Goal: Task Accomplishment & Management: Manage account settings

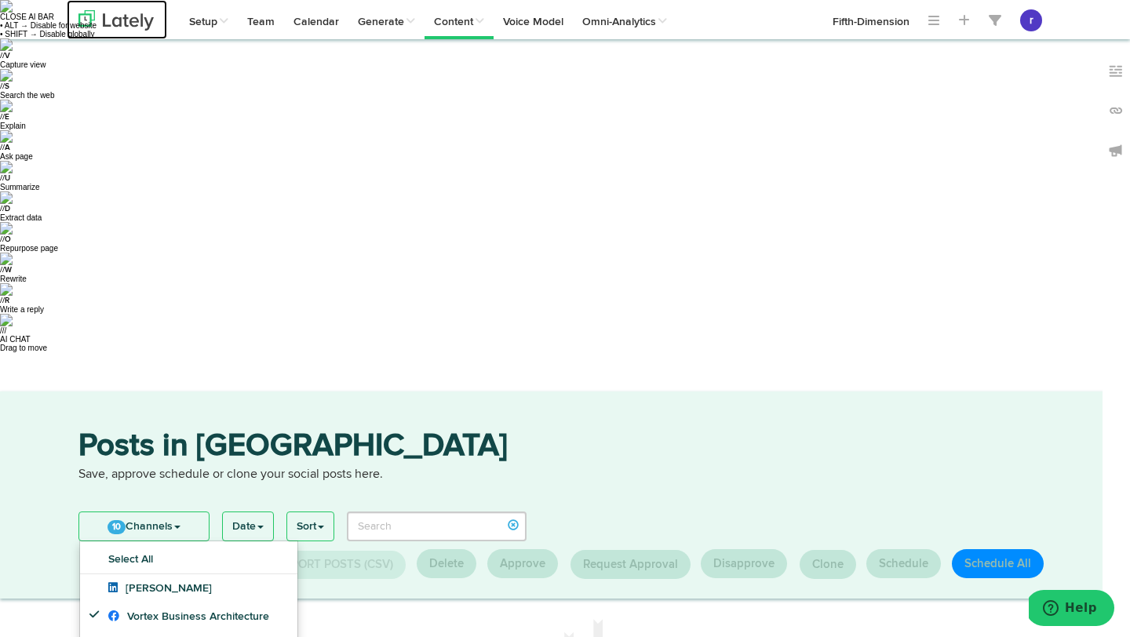
drag, startPoint x: 0, startPoint y: 0, endPoint x: 97, endPoint y: 16, distance: 97.8
click at [97, 16] on img at bounding box center [115, 20] width 75 height 20
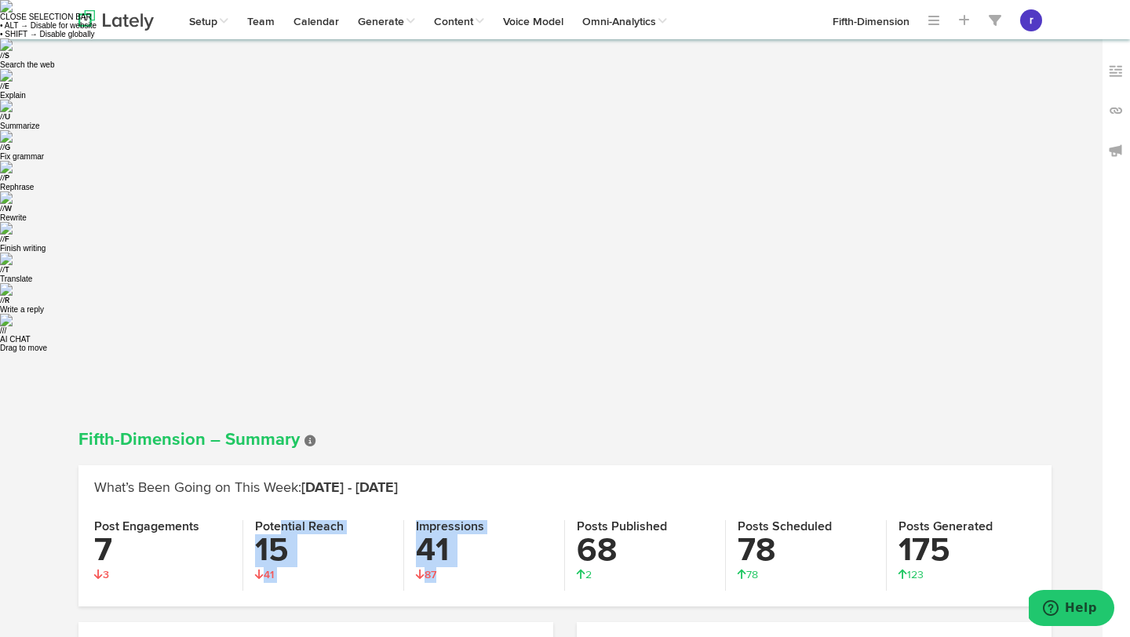
drag, startPoint x: 452, startPoint y: 227, endPoint x: 278, endPoint y: 173, distance: 182.2
click at [278, 520] on div "Post Engagements 7 3 3 Potential Reach 15 41 41 Impressions 41 87 87 Posts Publ…" at bounding box center [564, 555] width 965 height 71
drag, startPoint x: 256, startPoint y: 173, endPoint x: 349, endPoint y: 218, distance: 103.9
click at [349, 520] on div "Potential Reach 15 41 41" at bounding box center [323, 555] width 161 height 71
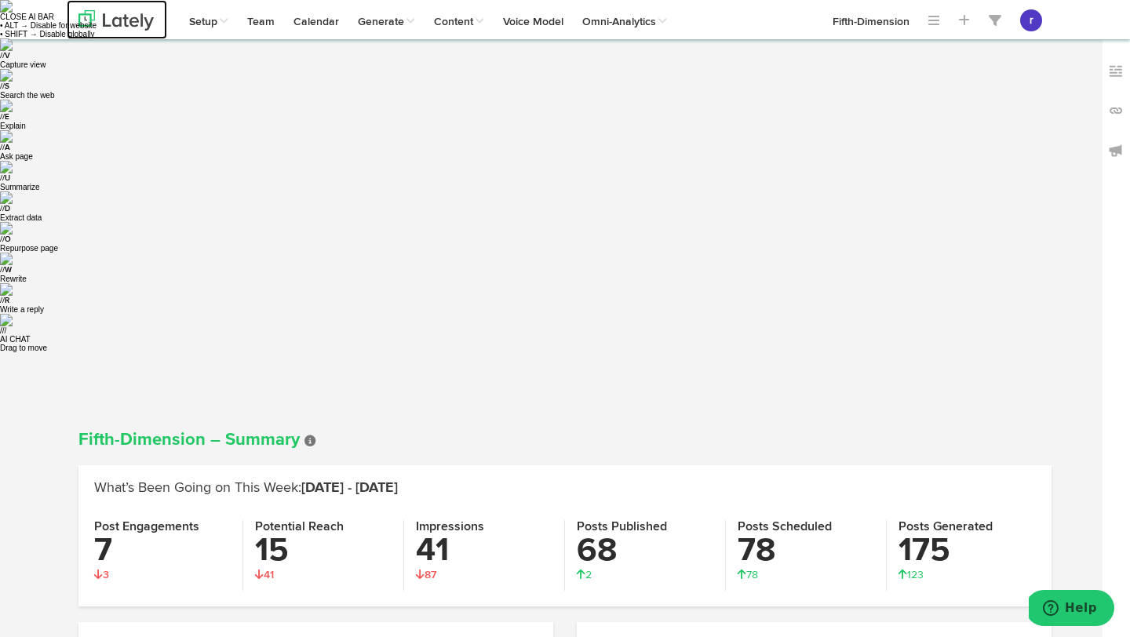
click at [125, 24] on img at bounding box center [115, 20] width 75 height 20
click at [148, 24] on img at bounding box center [115, 20] width 75 height 20
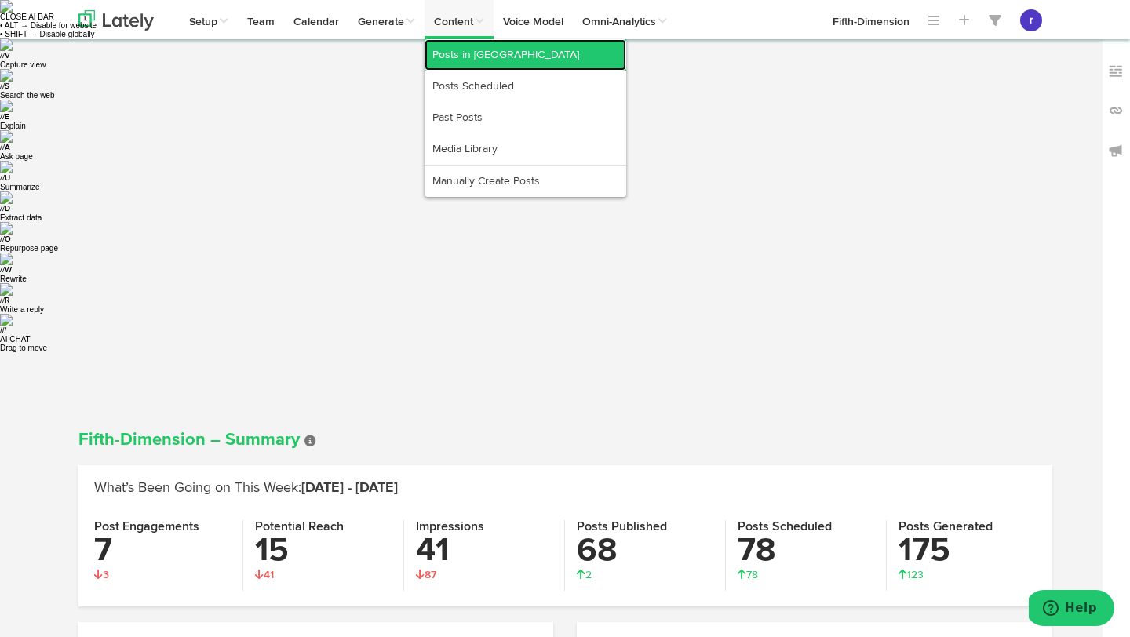
click at [482, 51] on link "Posts in [GEOGRAPHIC_DATA]" at bounding box center [525, 54] width 202 height 31
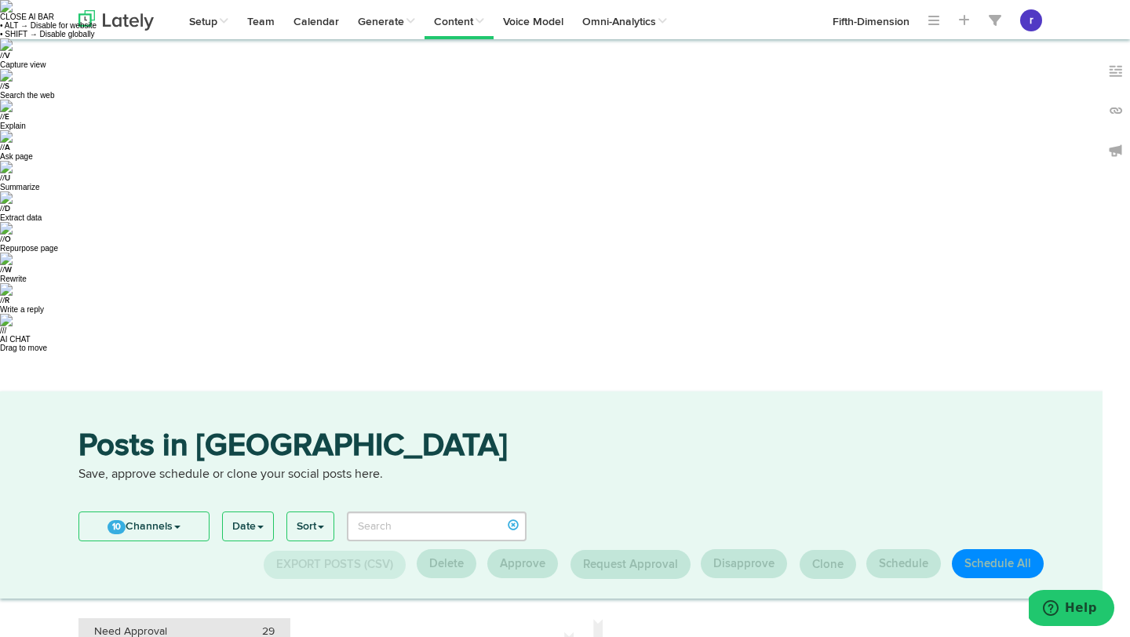
click at [145, 624] on span "Need Approval" at bounding box center [130, 632] width 73 height 16
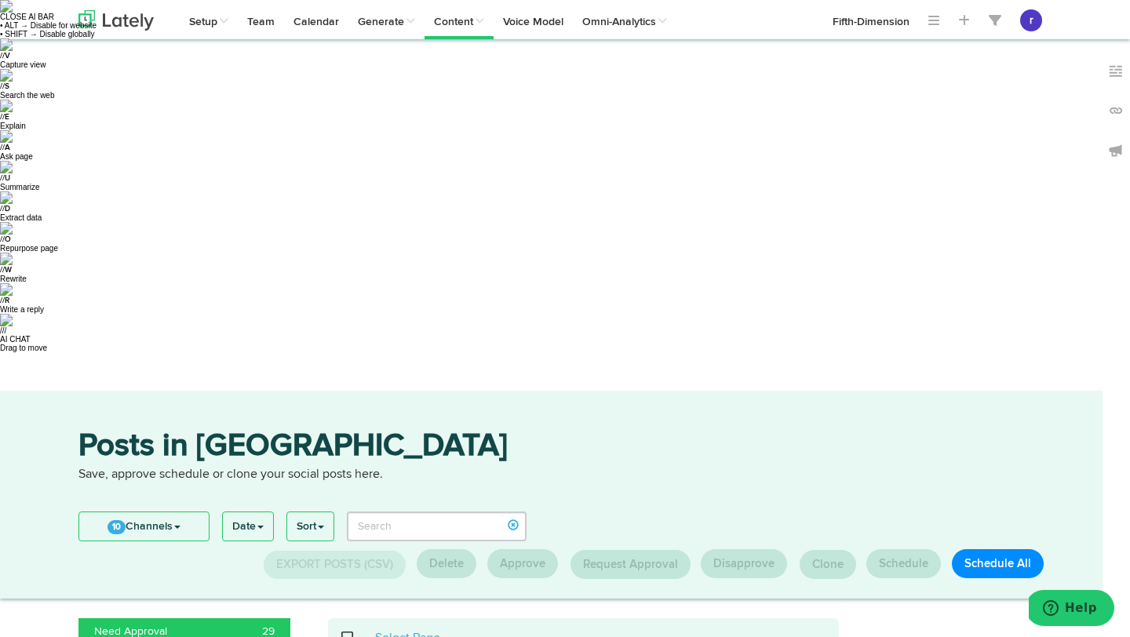
click at [349, 636] on span at bounding box center [356, 638] width 32 height 1
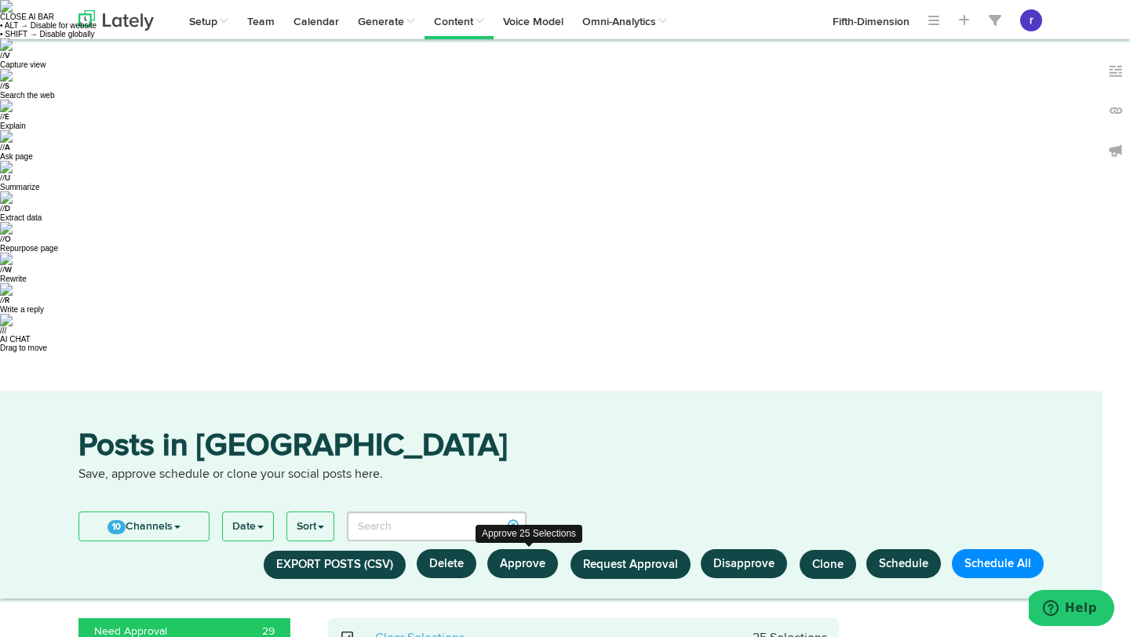
click at [531, 549] on button "Approve" at bounding box center [522, 563] width 71 height 29
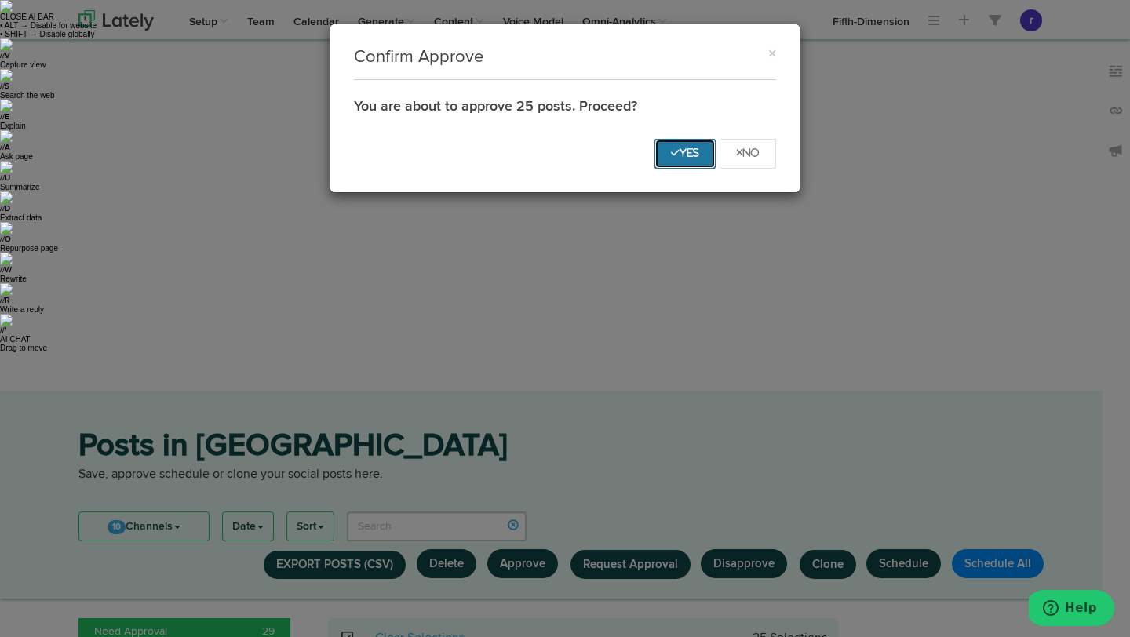
click at [694, 152] on icon "Yes" at bounding box center [685, 152] width 28 height 9
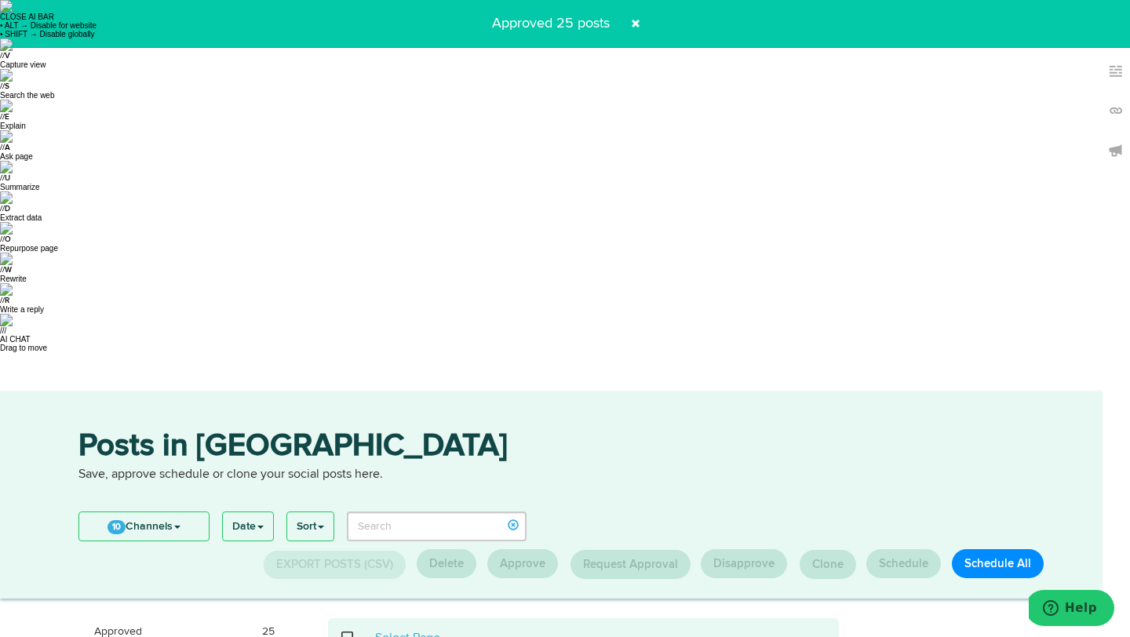
click at [344, 636] on span at bounding box center [356, 638] width 32 height 1
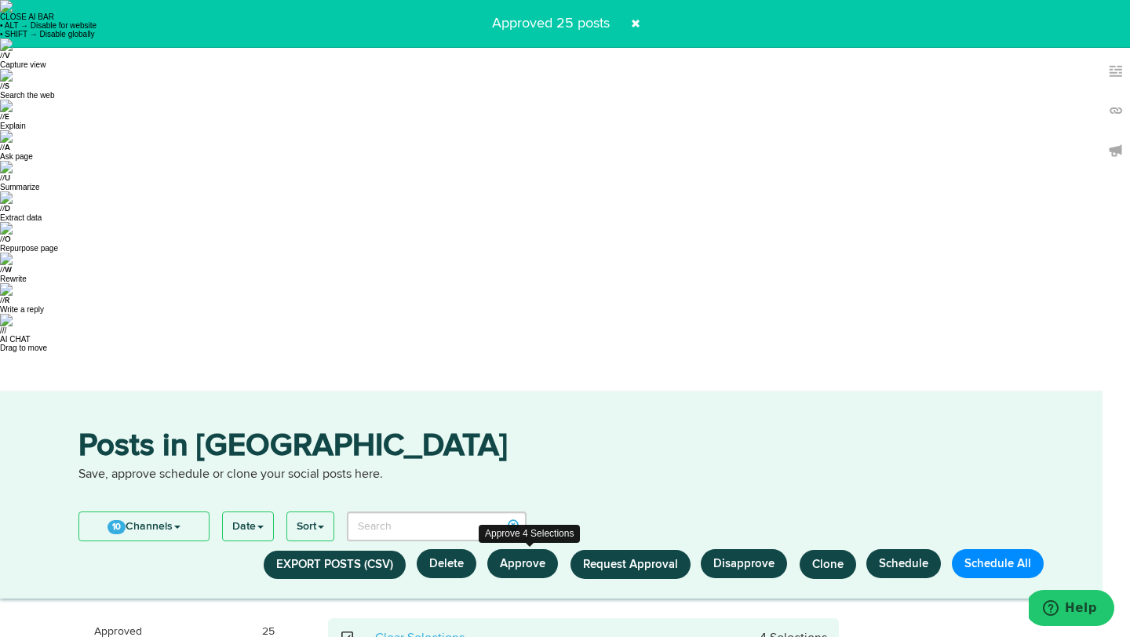
click at [527, 549] on button "Approve" at bounding box center [522, 563] width 71 height 29
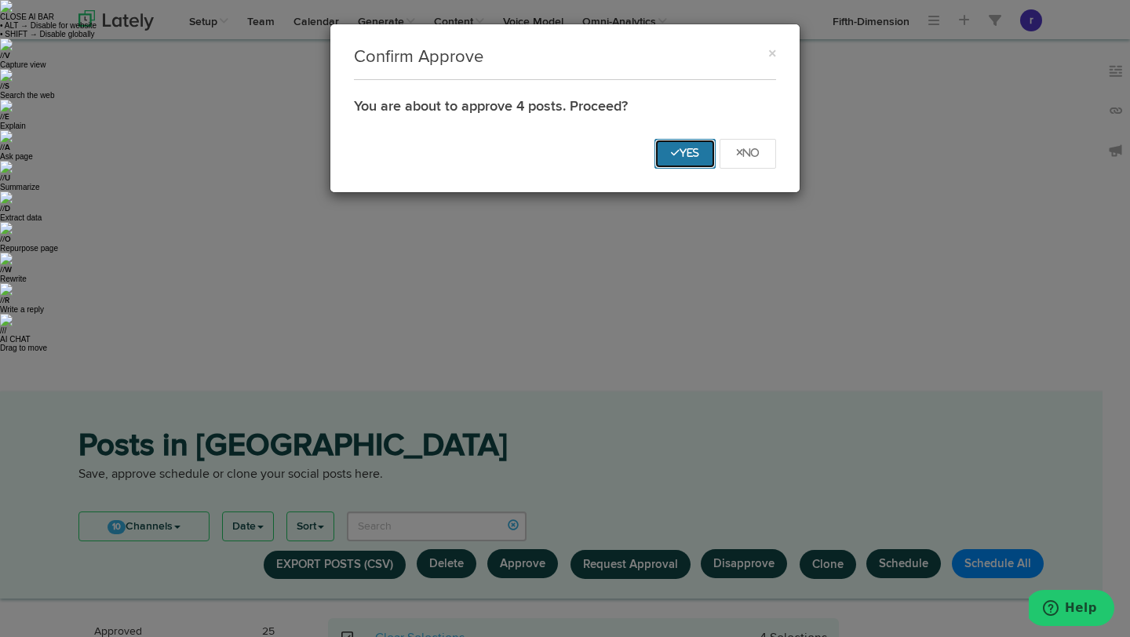
click at [686, 151] on icon "Yes" at bounding box center [685, 152] width 28 height 9
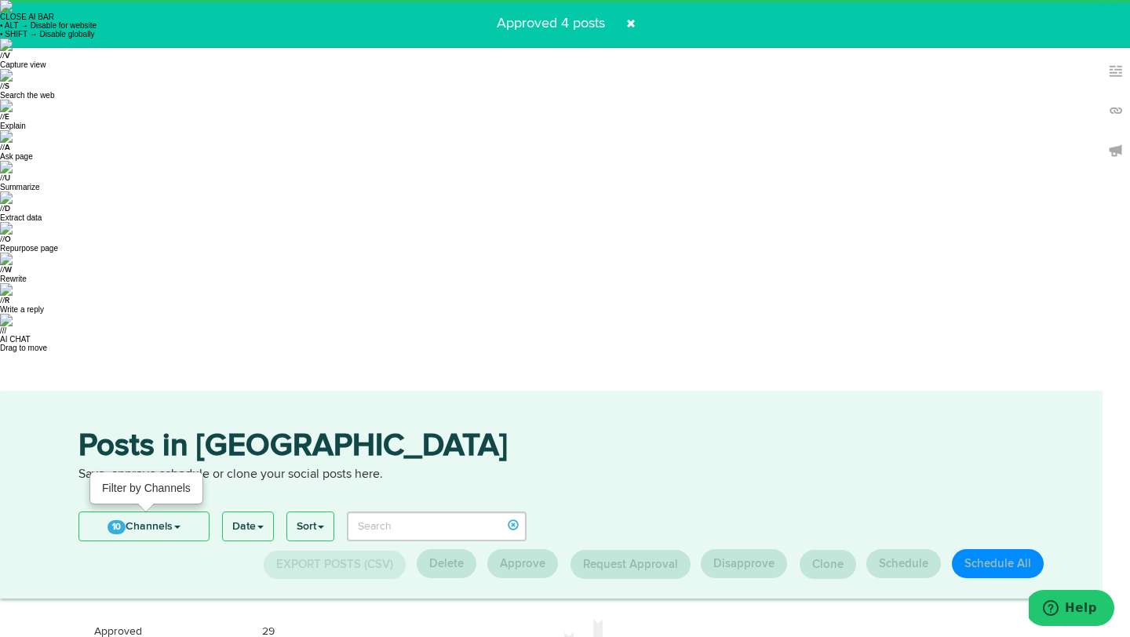
click at [188, 512] on link "10 Channels" at bounding box center [143, 526] width 129 height 28
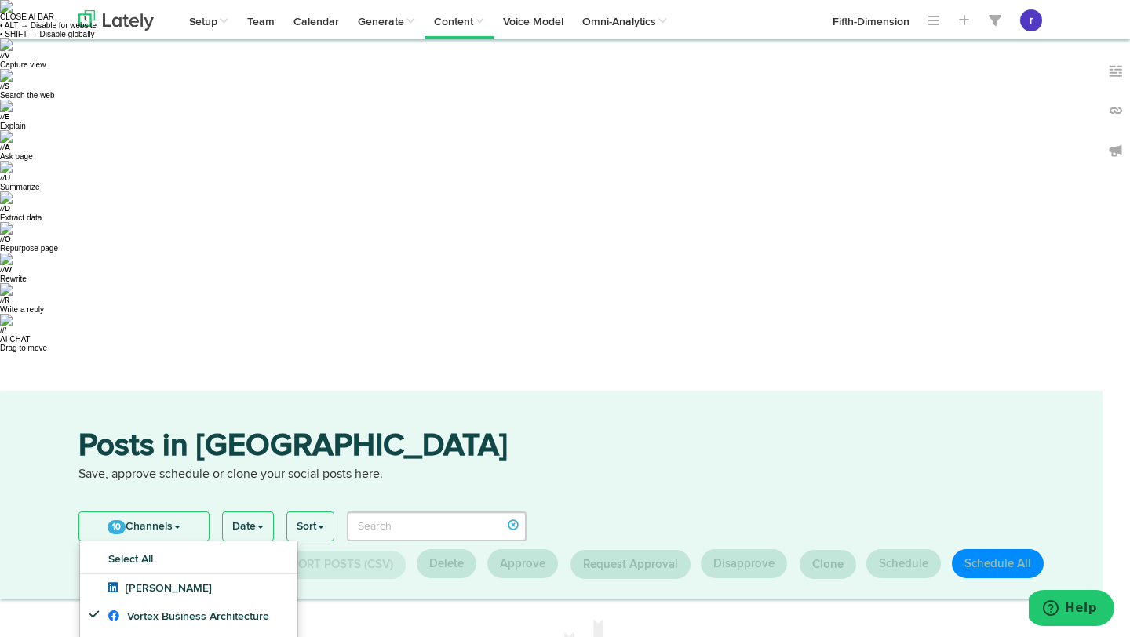
click at [552, 431] on h3 "Posts in [GEOGRAPHIC_DATA]" at bounding box center [564, 448] width 973 height 35
